Goal: Information Seeking & Learning: Learn about a topic

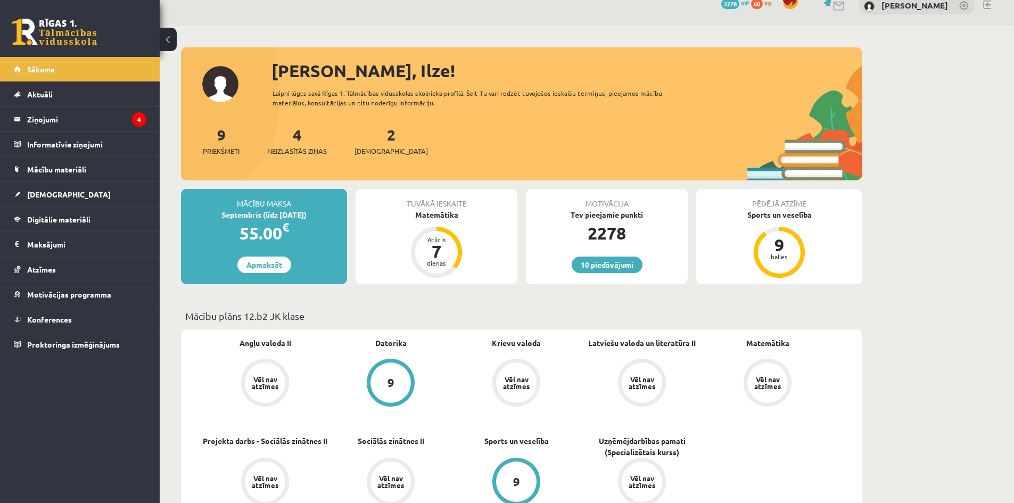
scroll to position [15, 0]
click at [84, 213] on link "Digitālie materiāli" at bounding box center [80, 219] width 133 height 24
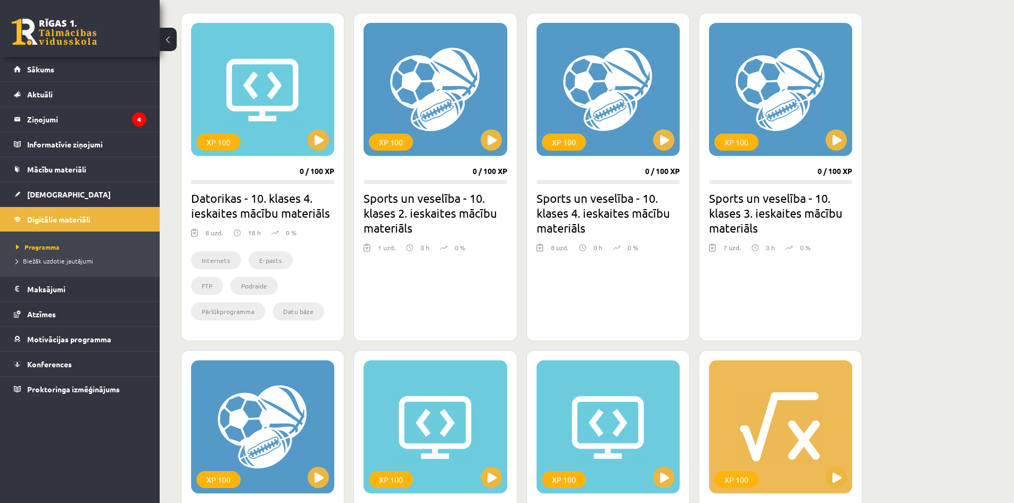
scroll to position [373, 0]
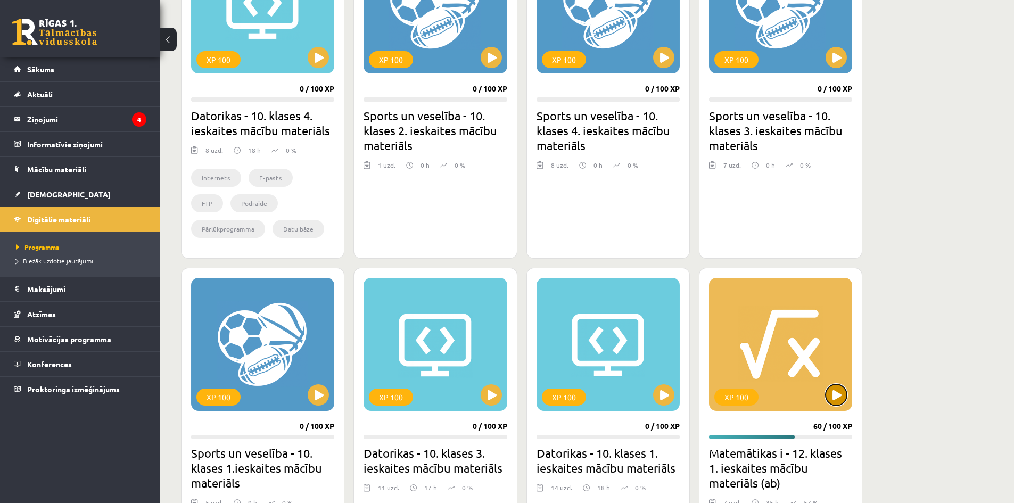
click at [837, 398] on button at bounding box center [836, 394] width 21 height 21
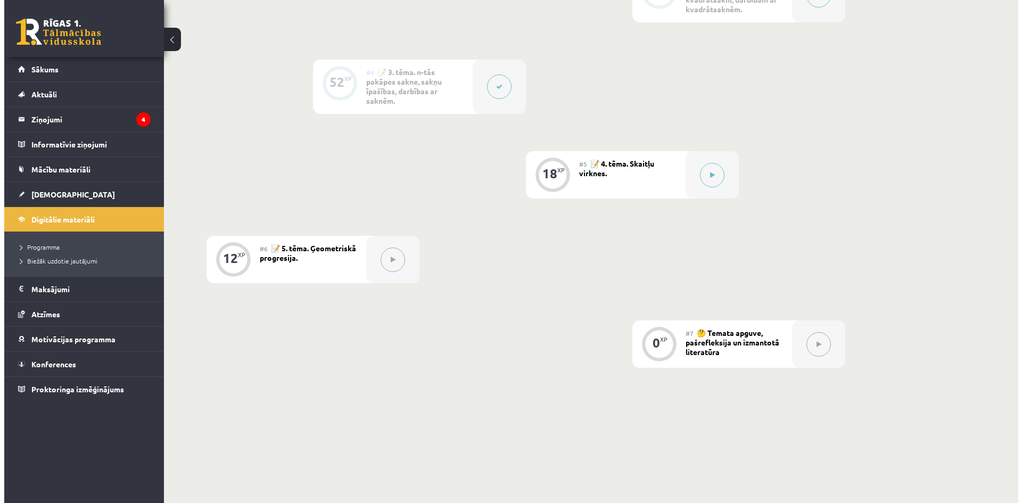
scroll to position [553, 0]
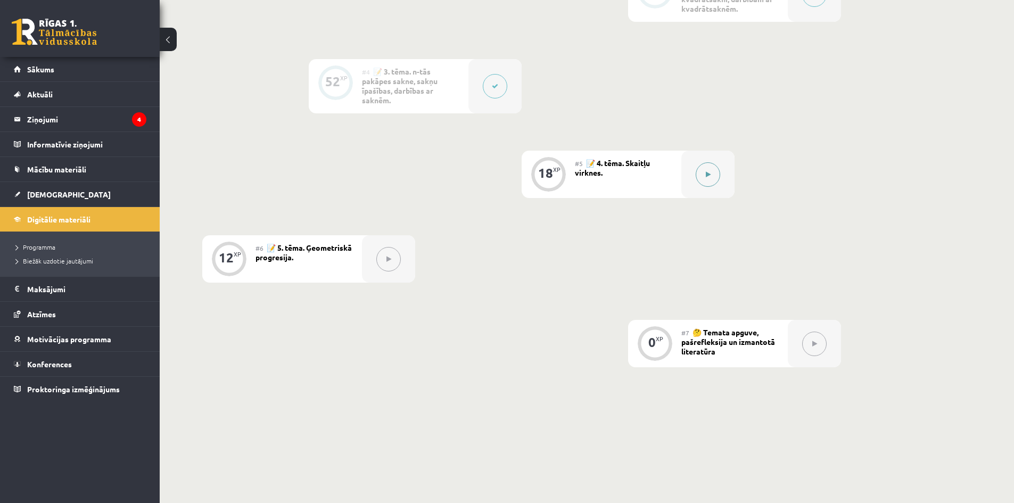
click at [707, 182] on button at bounding box center [708, 174] width 24 height 24
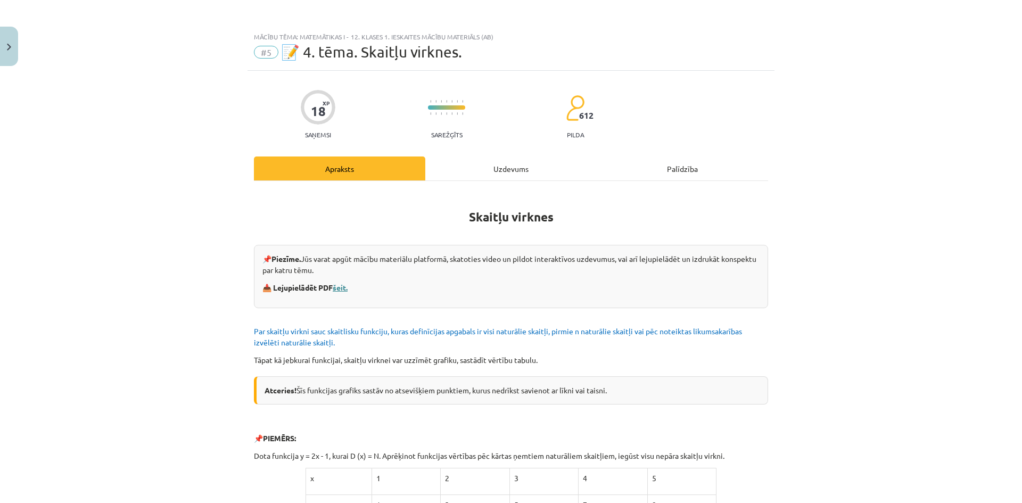
click at [337, 285] on link "šeit." at bounding box center [340, 288] width 15 height 10
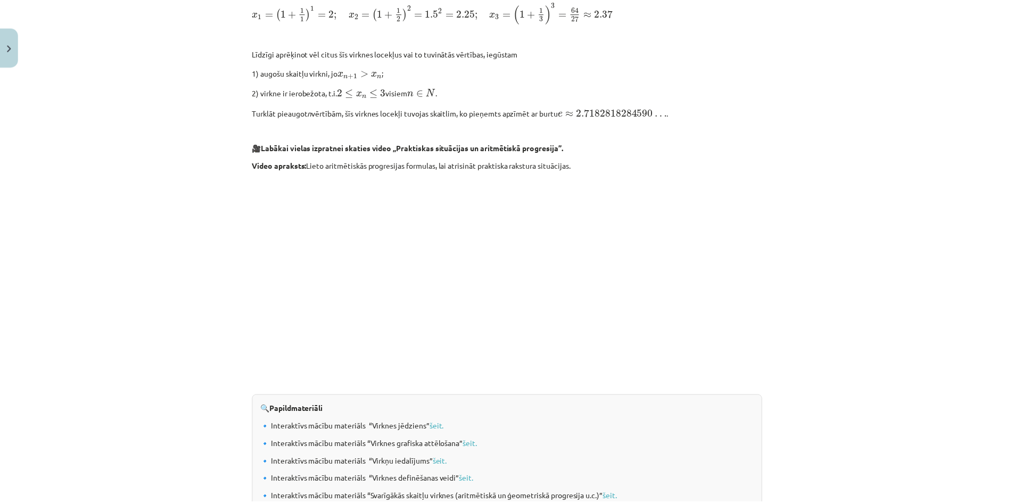
scroll to position [989, 0]
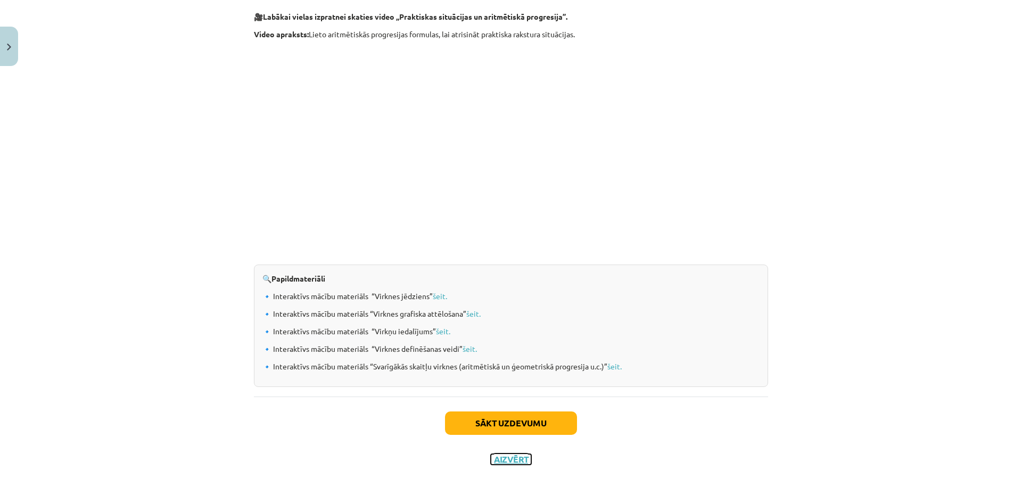
click at [516, 463] on button "Aizvērt" at bounding box center [511, 459] width 40 height 11
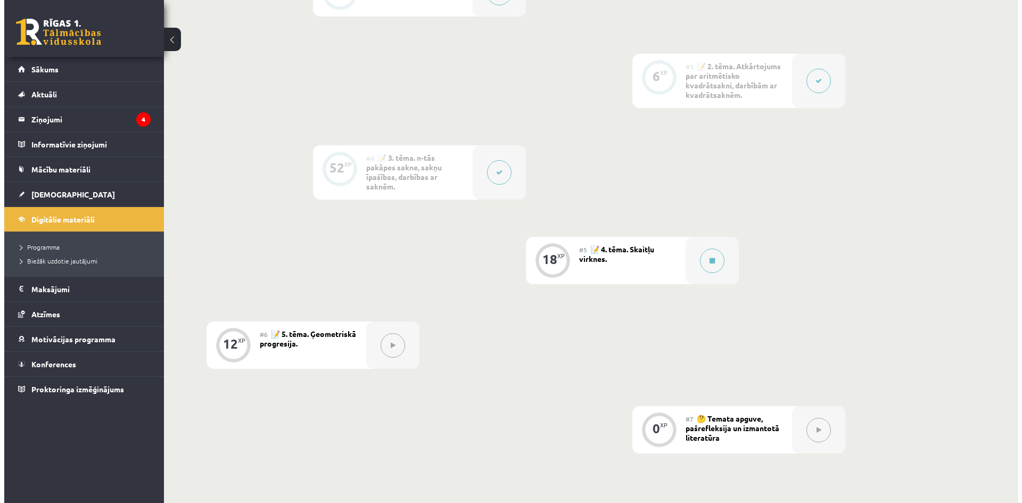
scroll to position [466, 0]
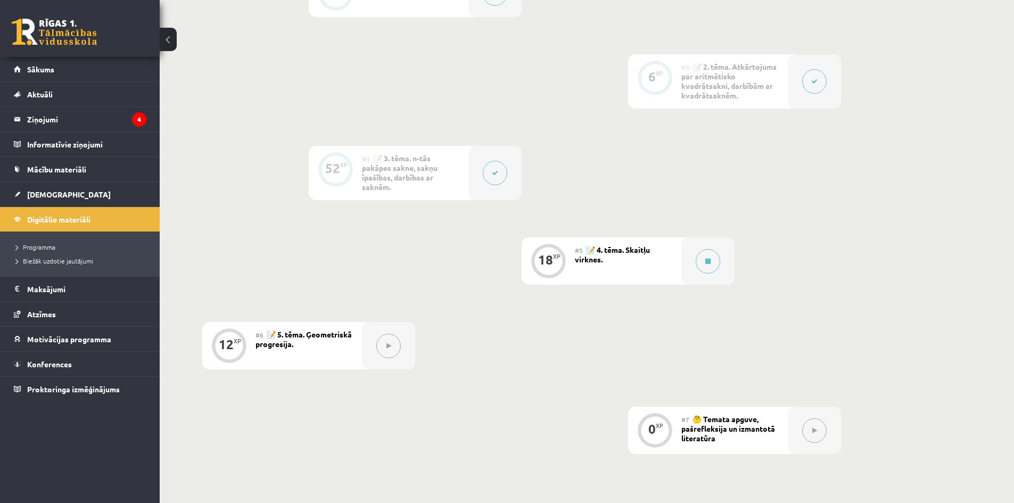
click at [497, 169] on button at bounding box center [495, 173] width 24 height 24
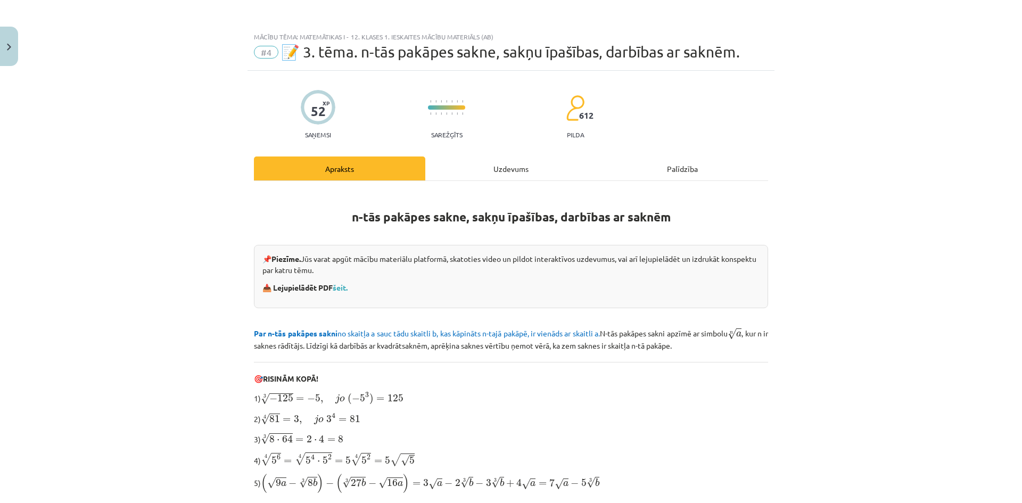
scroll to position [196, 0]
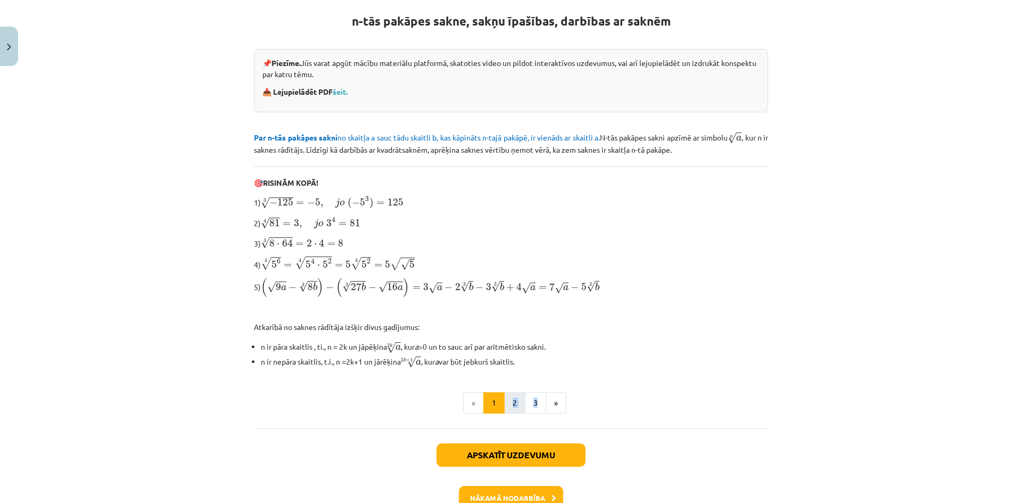
drag, startPoint x: 531, startPoint y: 413, endPoint x: 506, endPoint y: 397, distance: 29.9
click at [506, 397] on div "n-tās pakāpes sakne, sakņu īpašības, darbības ar saknēm 📌 Piezīme. Jūs varat ap…" at bounding box center [511, 206] width 514 height 443
click at [506, 397] on button "2" at bounding box center [514, 402] width 21 height 21
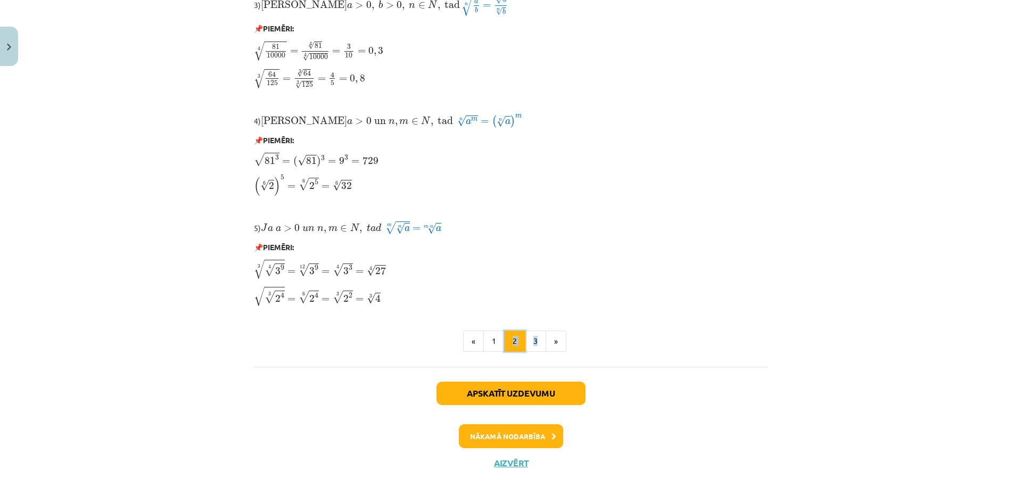
scroll to position [824, 0]
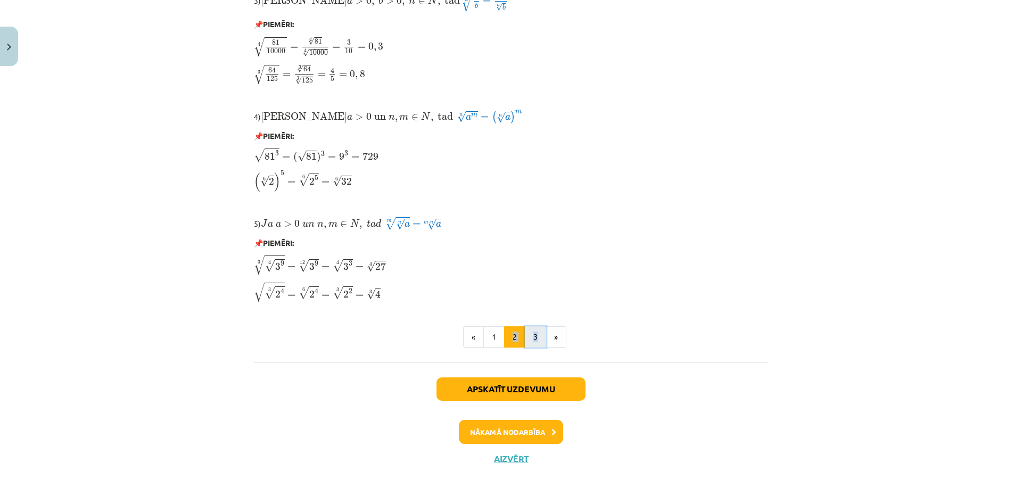
click at [540, 333] on button "3" at bounding box center [535, 336] width 21 height 21
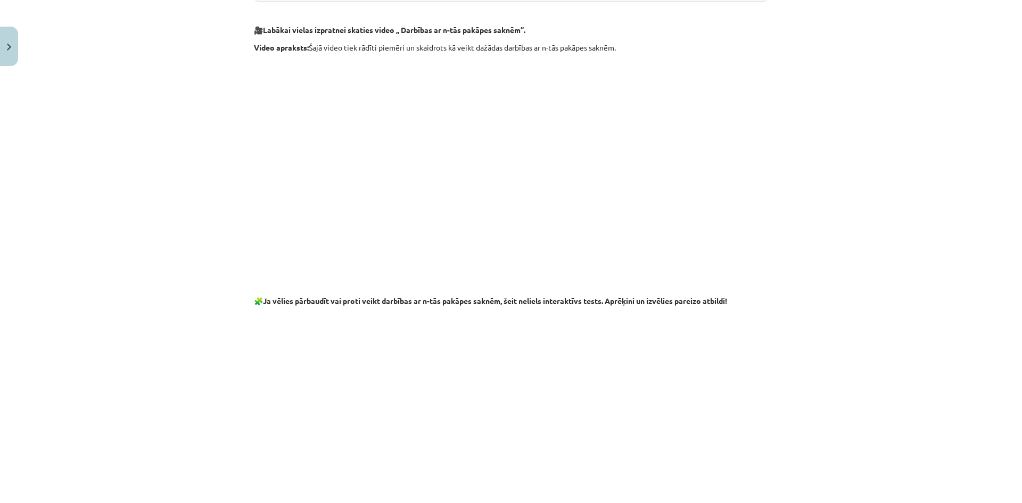
scroll to position [1518, 0]
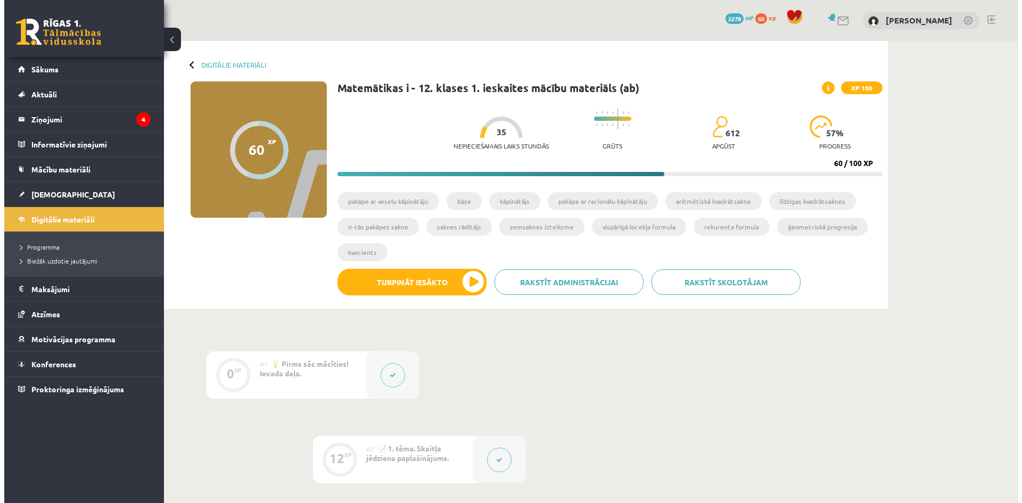
scroll to position [466, 0]
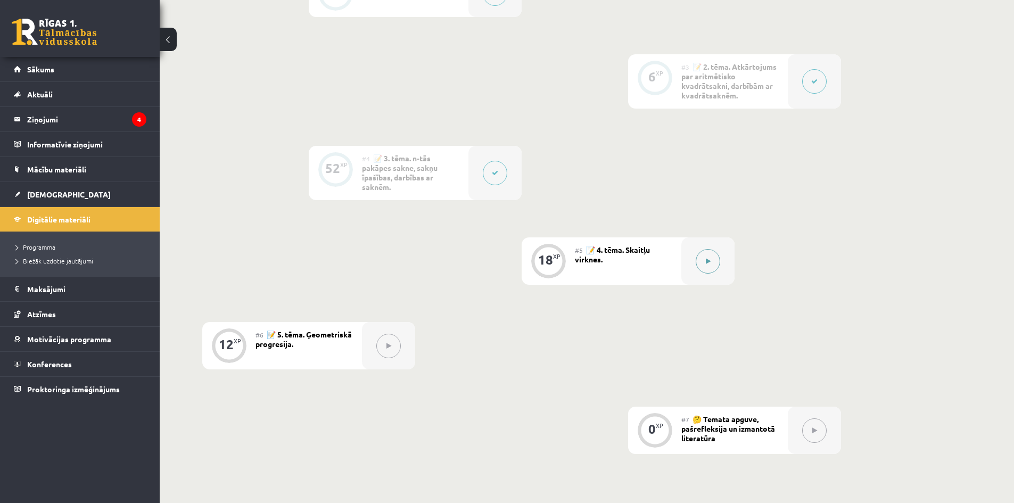
click at [707, 265] on button at bounding box center [708, 261] width 24 height 24
